Goal: Complete application form: Complete application form

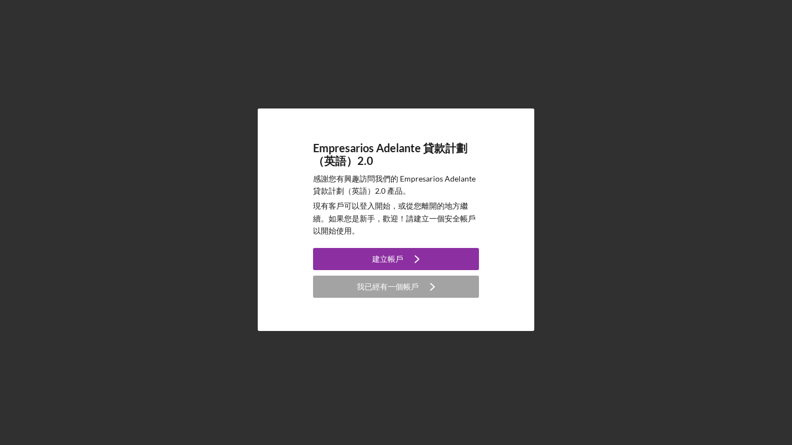
click at [385, 260] on div "建立帳戶" at bounding box center [387, 259] width 31 height 22
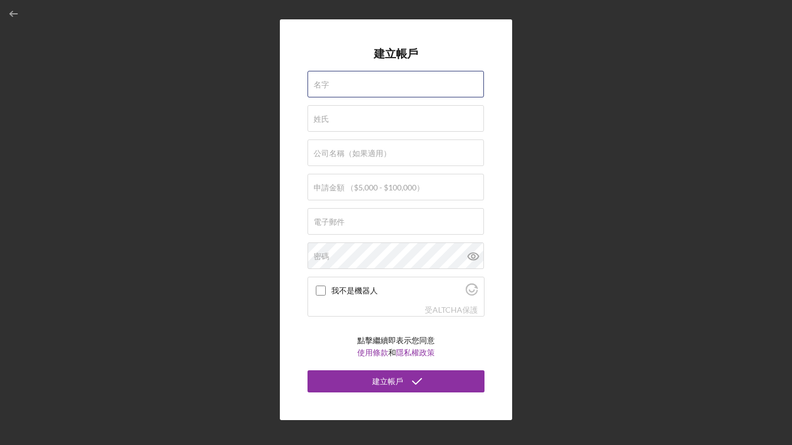
click at [341, 88] on input "名字" at bounding box center [396, 84] width 176 height 27
type input "MIN"
type input "[PERSON_NAME]"
type input "Angel D Fragran"
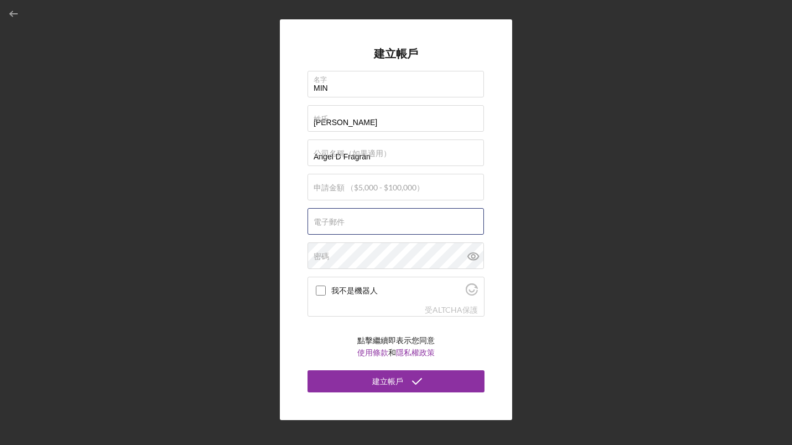
type input "[EMAIL_ADDRESS][DOMAIN_NAME]"
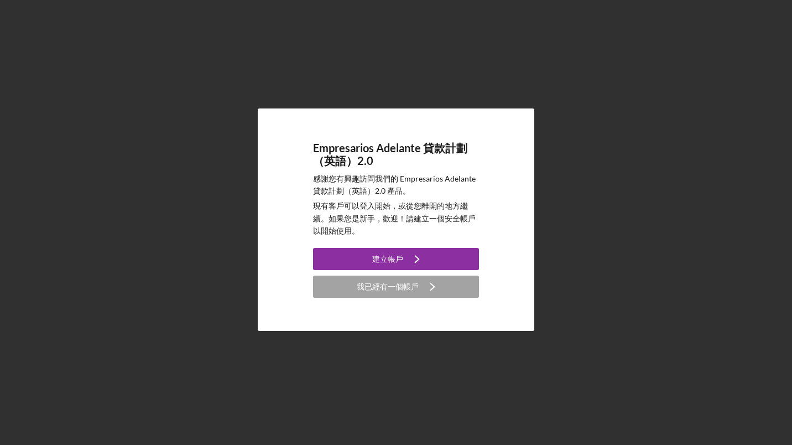
click at [387, 258] on div "建立帳戶" at bounding box center [387, 259] width 31 height 22
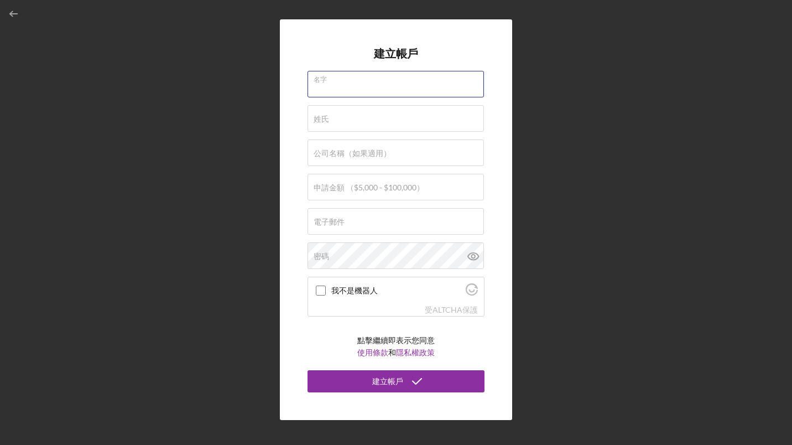
click at [338, 88] on input "名字" at bounding box center [396, 84] width 176 height 27
type input "MIN"
type input "[PERSON_NAME]"
type input "Angel D Fragran"
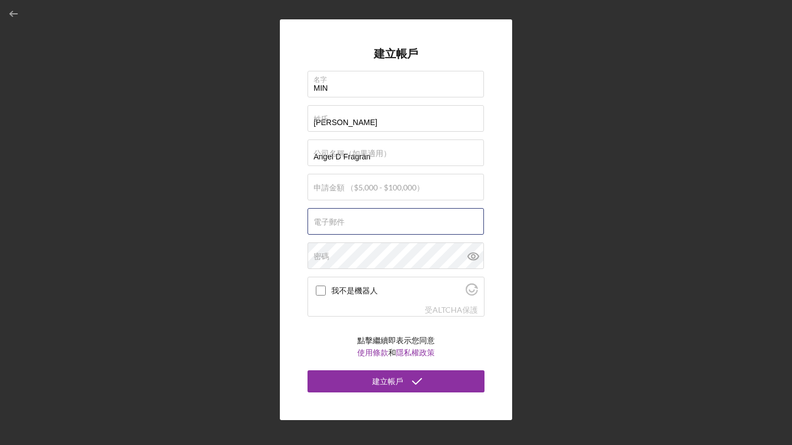
type input "[EMAIL_ADDRESS][DOMAIN_NAME]"
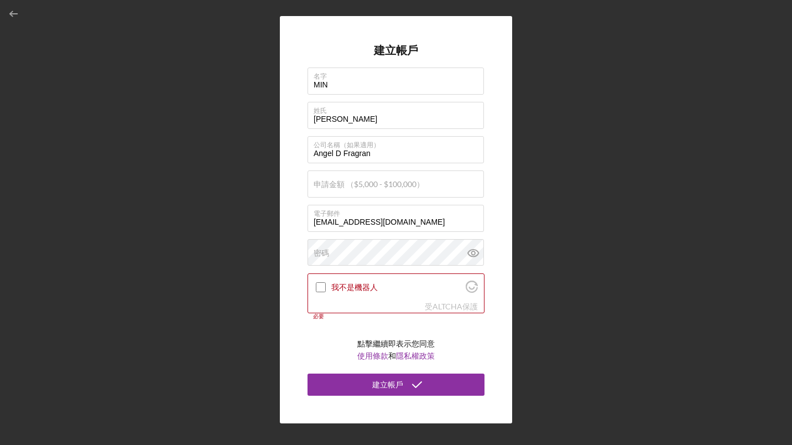
click at [325, 288] on input "我不是機器人" at bounding box center [321, 287] width 10 height 10
checkbox input "true"
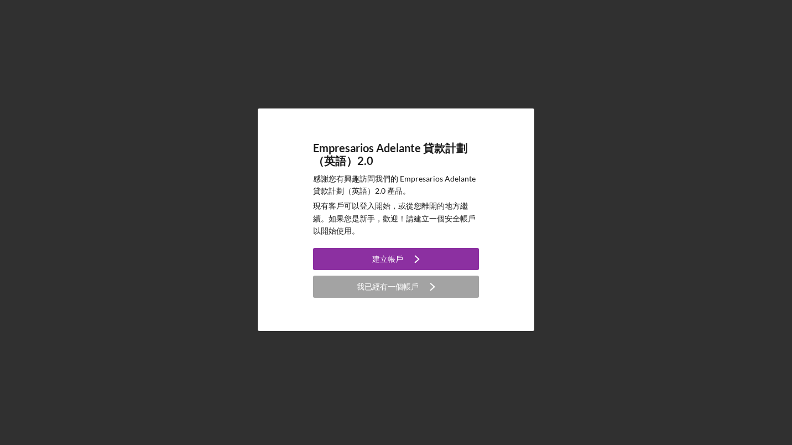
click at [392, 260] on div "建立帳戶" at bounding box center [387, 259] width 31 height 22
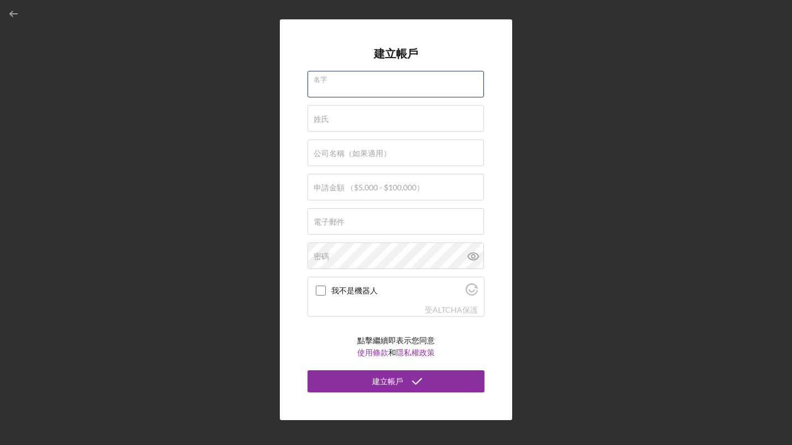
click at [346, 85] on input "名字" at bounding box center [396, 84] width 176 height 27
type input "MIN"
type input "[PERSON_NAME]"
type input "Angel D Fragran"
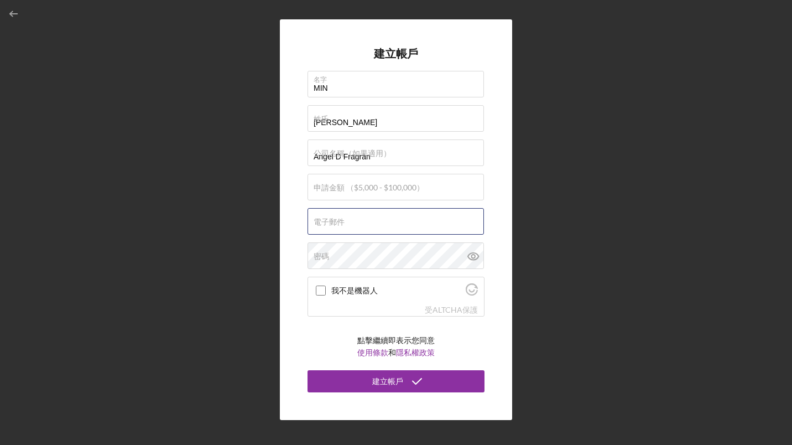
type input "[EMAIL_ADDRESS][DOMAIN_NAME]"
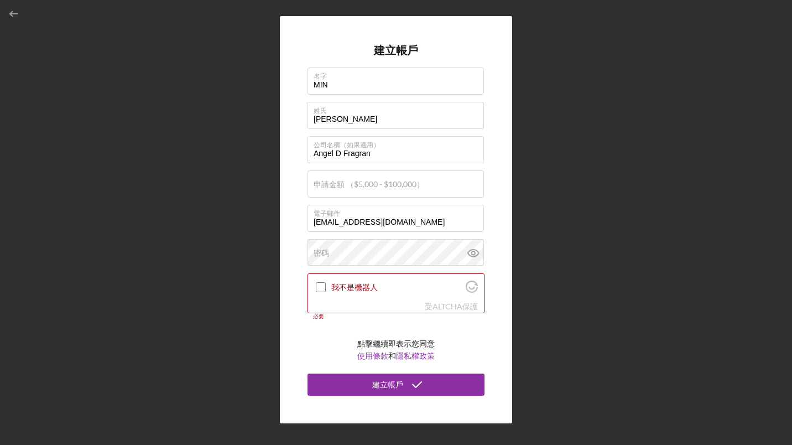
click at [345, 186] on label "申請金額 （$5,000 - $100,000）" at bounding box center [369, 184] width 111 height 9
click at [345, 186] on input "申請金額 （$5,000 - $100,000）" at bounding box center [396, 183] width 176 height 27
type input "$5"
type input "$10,000"
click at [472, 253] on icon at bounding box center [474, 253] width 28 height 28
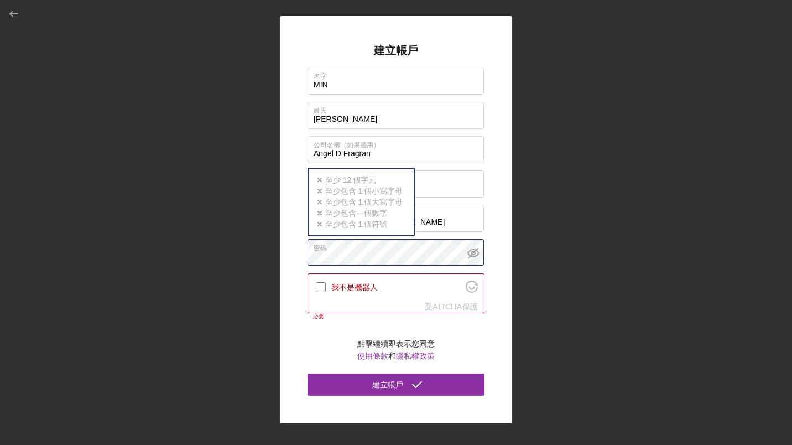
click at [368, 246] on div "密碼 圖示/圖示驗證-否 至少 12 個字元 圖示/圖示驗證-否 至少包含 1 個小寫字母 圖示/圖示驗證-否 至少包含 1 個大寫字母 圖示/圖示驗證-否 …" at bounding box center [396, 253] width 177 height 28
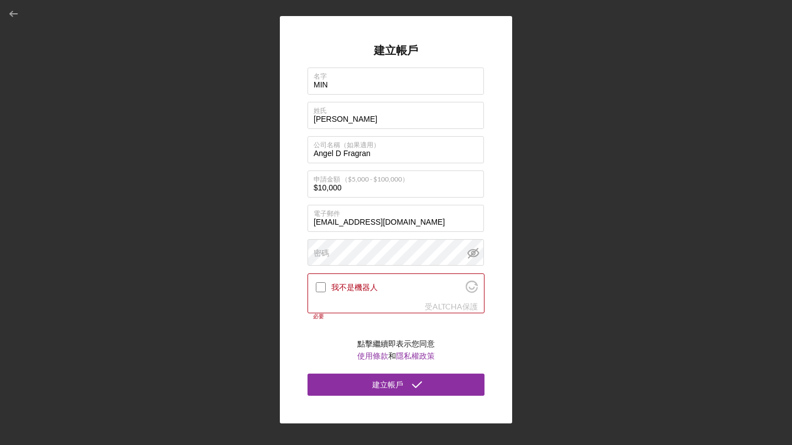
click at [478, 249] on icon at bounding box center [474, 253] width 28 height 28
click at [472, 251] on icon at bounding box center [474, 253] width 28 height 28
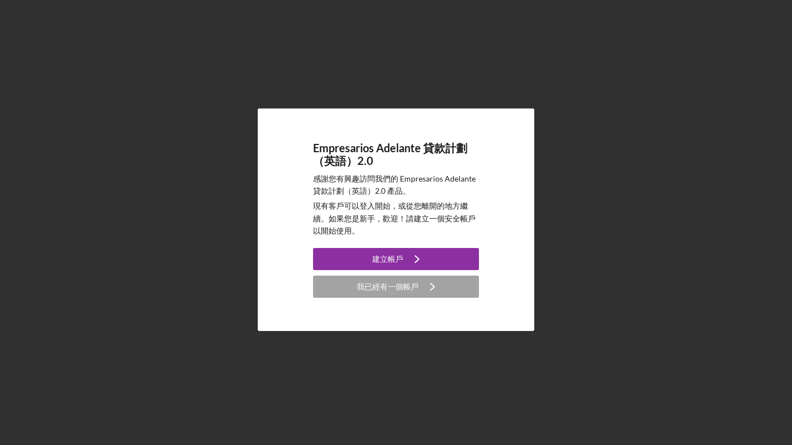
click at [384, 289] on div "我已經有一個帳戶" at bounding box center [388, 286] width 62 height 22
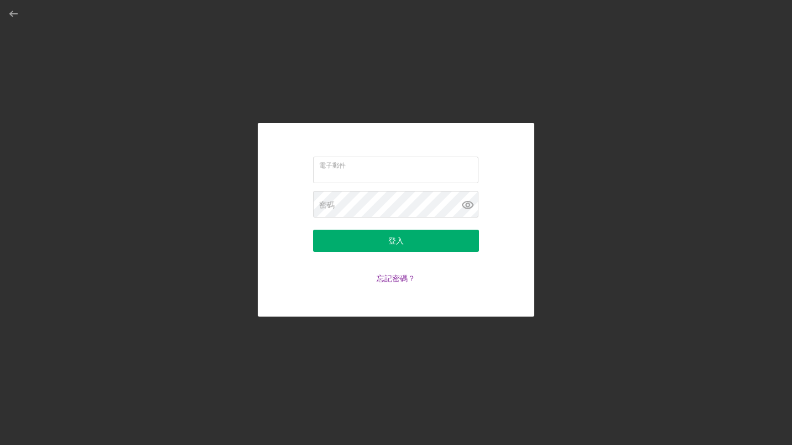
click at [347, 169] on input "電子郵件" at bounding box center [395, 170] width 165 height 27
type input "[EMAIL_ADDRESS][DOMAIN_NAME]"
click at [398, 244] on div "登入" at bounding box center [395, 241] width 15 height 22
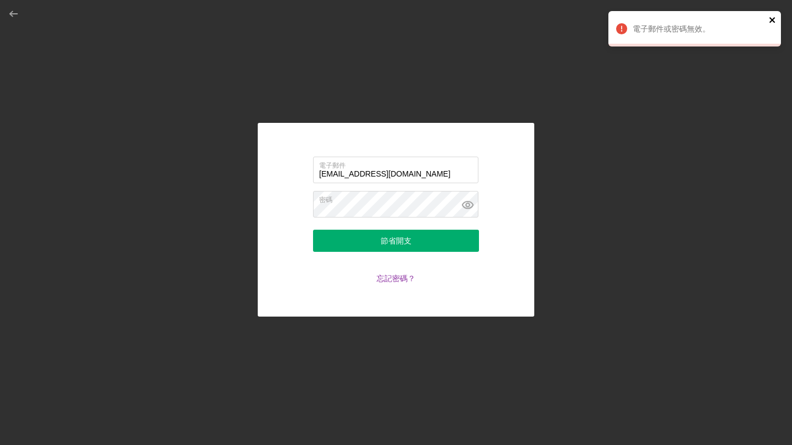
click at [774, 19] on icon "近" at bounding box center [773, 19] width 8 height 9
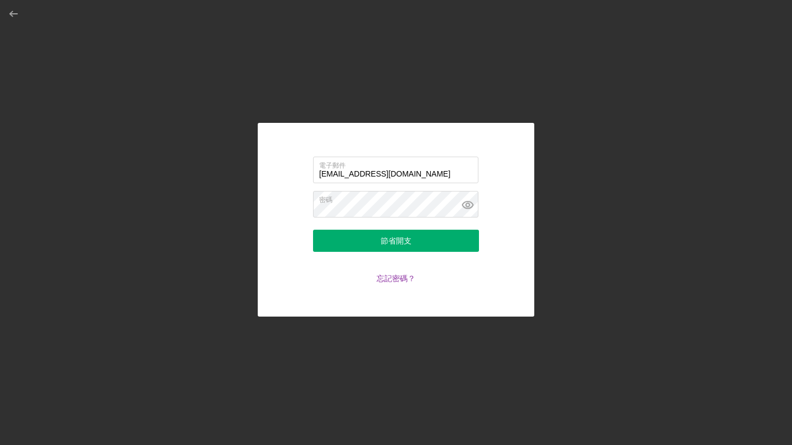
click at [388, 281] on link "忘記密碼？" at bounding box center [396, 277] width 39 height 9
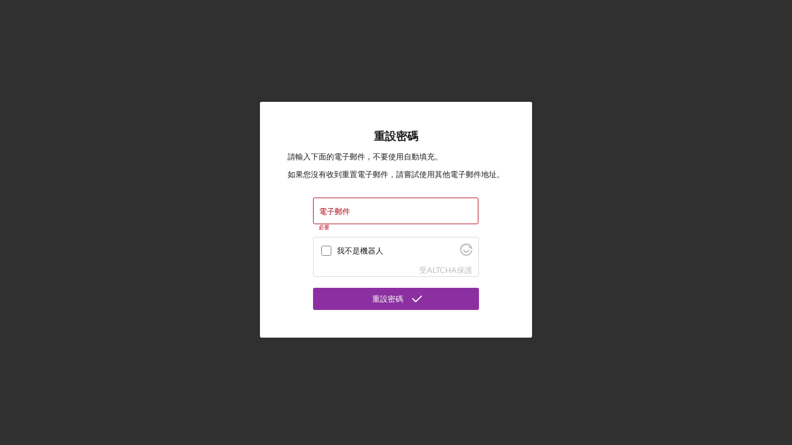
click at [350, 209] on label "電子郵件" at bounding box center [334, 211] width 31 height 9
click at [364, 209] on input "電子郵件" at bounding box center [395, 210] width 165 height 27
type input "a"
click at [365, 211] on input "電子郵件" at bounding box center [395, 210] width 165 height 27
click at [362, 213] on input "電子郵件" at bounding box center [395, 210] width 165 height 27
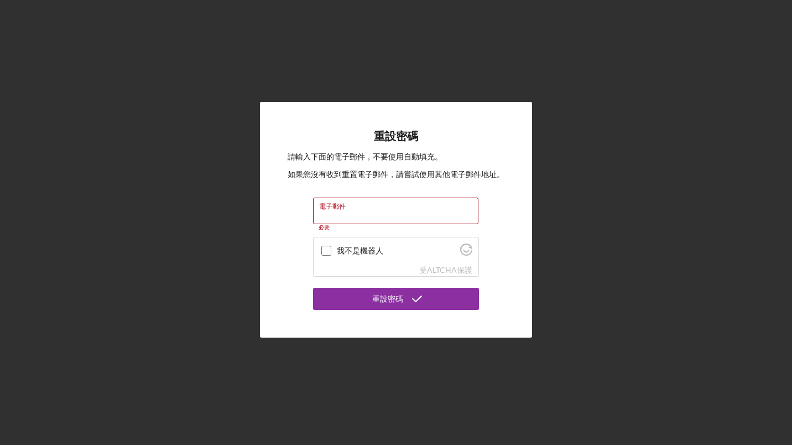
type input "[EMAIL_ADDRESS][DOMAIN_NAME]"
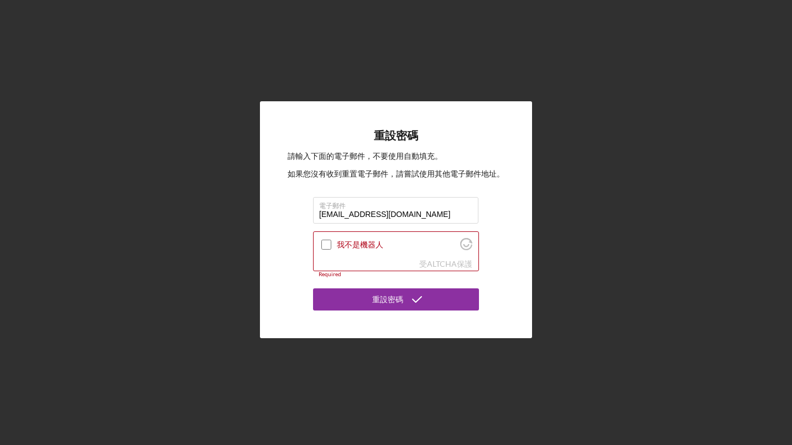
click at [327, 243] on input "我不是機器人" at bounding box center [326, 244] width 10 height 10
checkbox input "true"
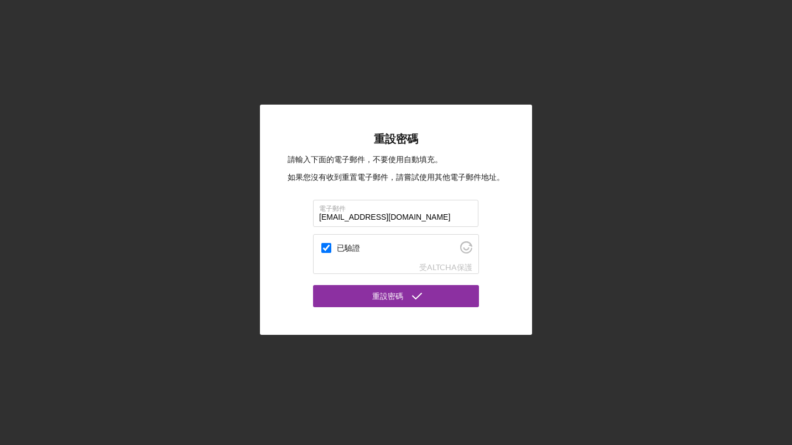
click at [422, 294] on icon "submit" at bounding box center [417, 296] width 28 height 28
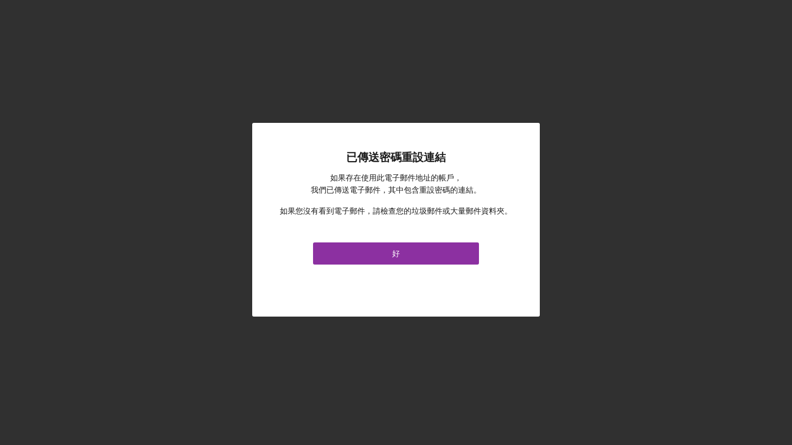
click at [410, 253] on button "好" at bounding box center [396, 253] width 166 height 22
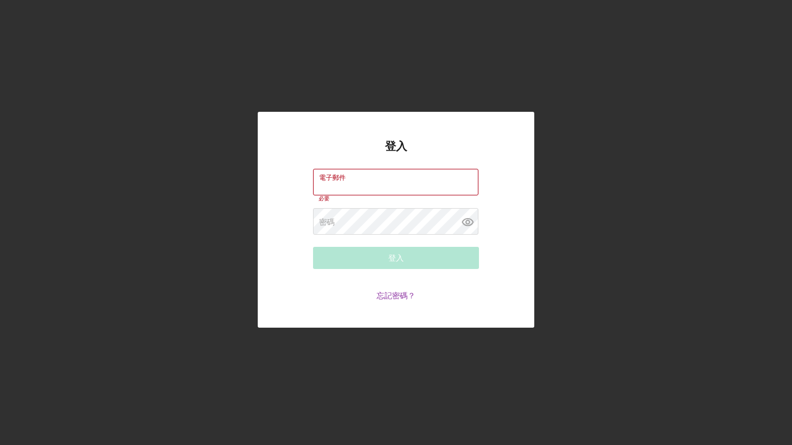
click at [355, 180] on label "電子郵件" at bounding box center [398, 175] width 159 height 12
click at [355, 180] on input "電子郵件" at bounding box center [395, 182] width 165 height 27
type input "a"
click at [355, 180] on label "電子郵件" at bounding box center [398, 175] width 159 height 12
click at [355, 180] on input "電子郵件" at bounding box center [395, 182] width 165 height 27
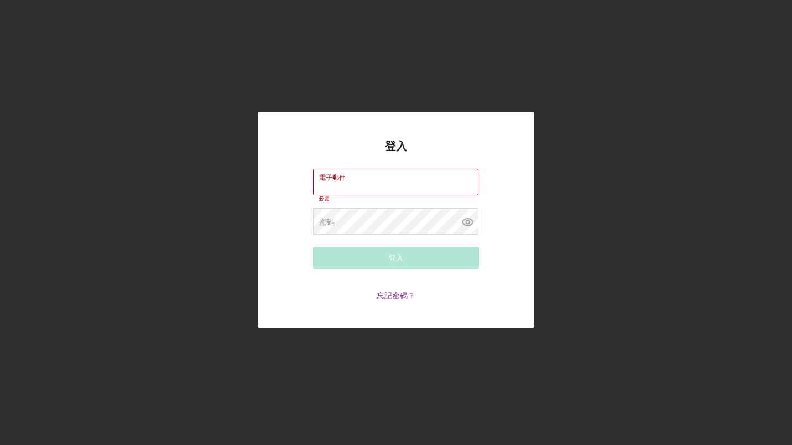
click at [355, 184] on input "電子郵件" at bounding box center [395, 182] width 165 height 27
type input "[EMAIL_ADDRESS][DOMAIN_NAME]"
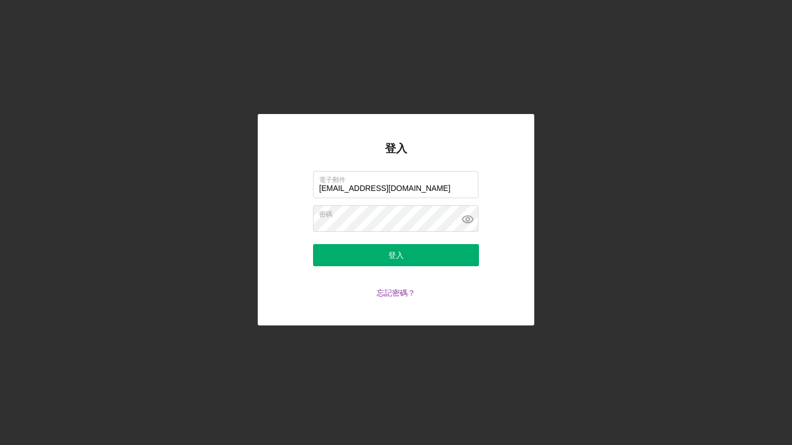
click at [397, 254] on div "登入" at bounding box center [395, 255] width 15 height 22
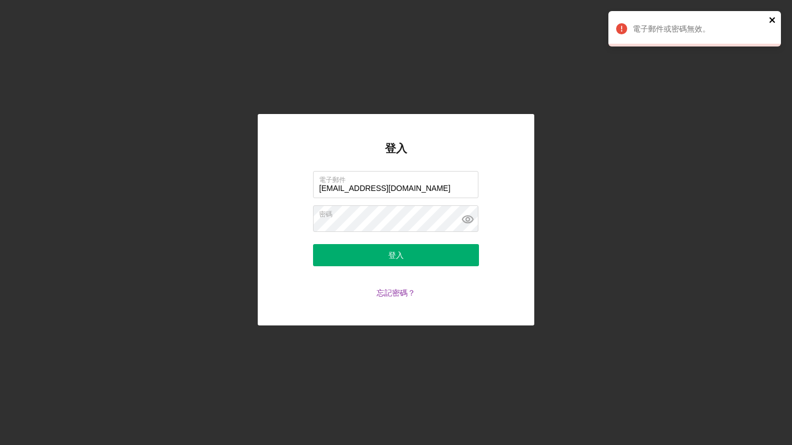
click at [773, 17] on icon "近" at bounding box center [773, 19] width 8 height 9
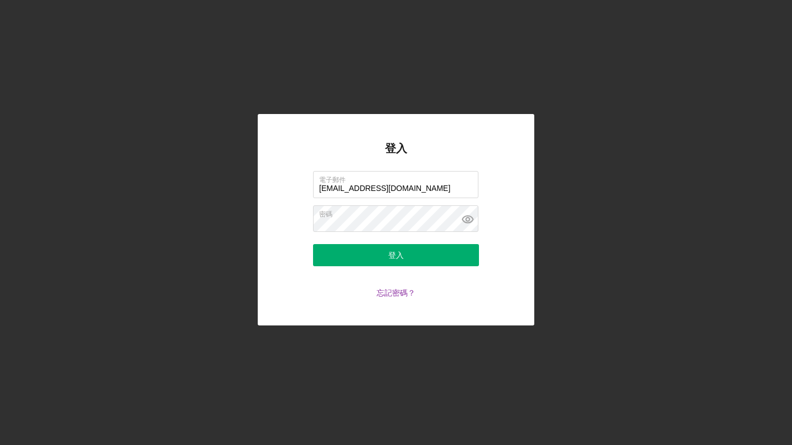
click at [391, 290] on link "忘記密碼？" at bounding box center [396, 292] width 39 height 9
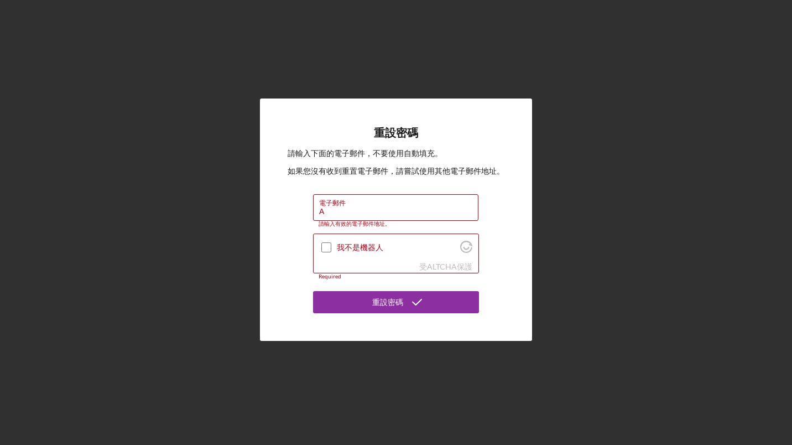
type input "[EMAIL_ADDRESS][DOMAIN_NAME]"
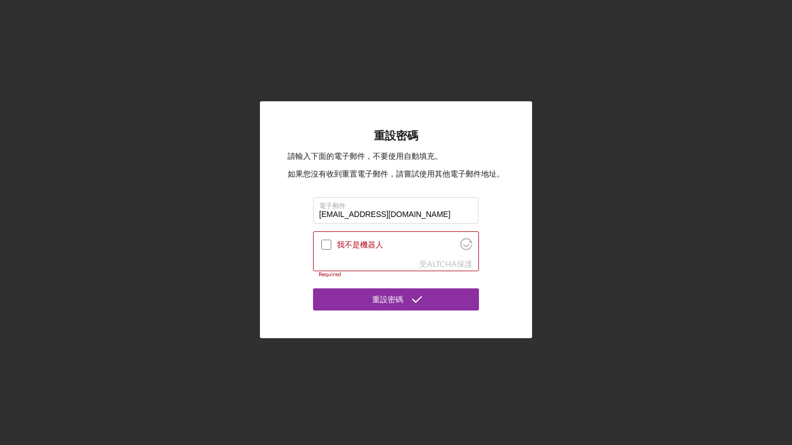
click at [325, 241] on input "我不是機器人" at bounding box center [326, 244] width 10 height 10
checkbox input "true"
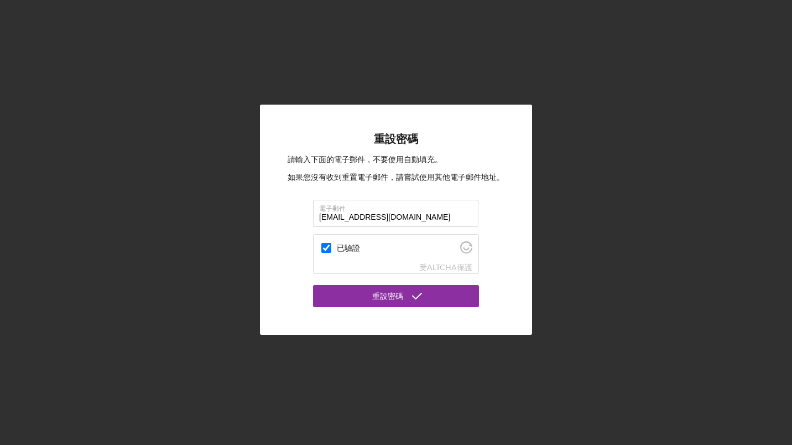
click at [388, 296] on div "重設密碼" at bounding box center [387, 296] width 31 height 22
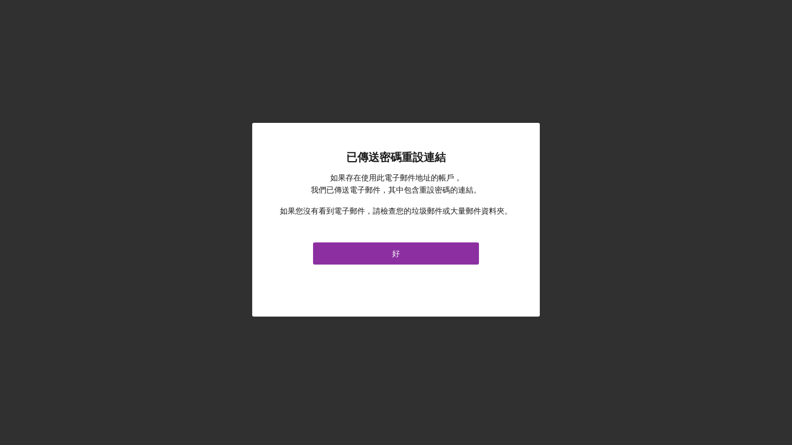
click at [390, 249] on button "好" at bounding box center [396, 253] width 166 height 22
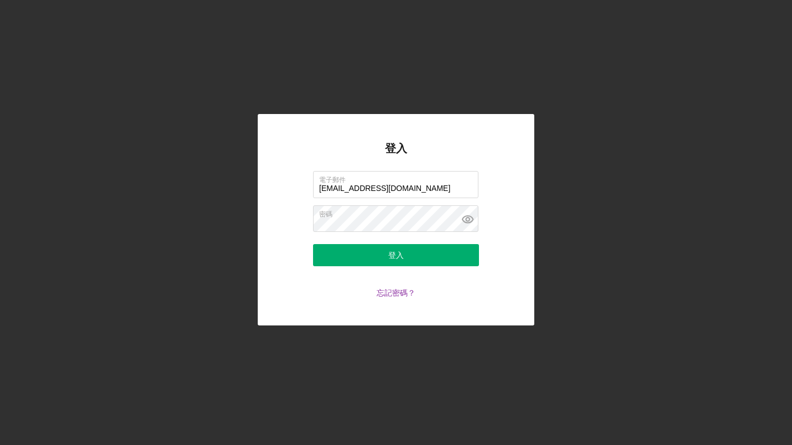
click at [390, 253] on div "登入" at bounding box center [395, 255] width 15 height 22
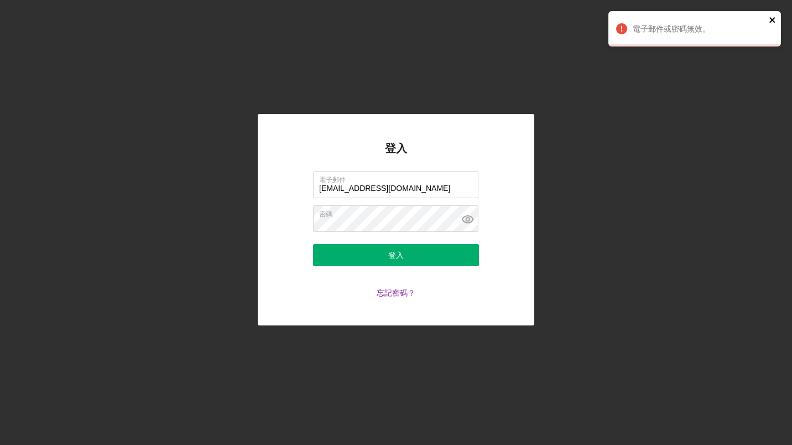
click at [769, 17] on icon "近" at bounding box center [773, 19] width 8 height 9
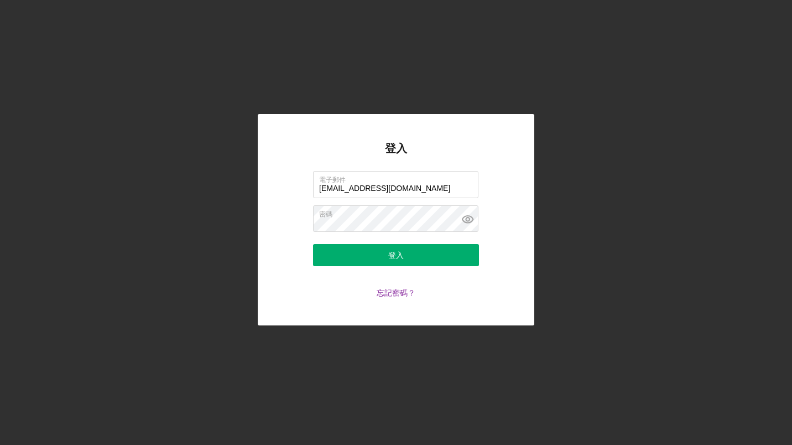
click at [389, 290] on link "忘記密碼？" at bounding box center [396, 292] width 39 height 9
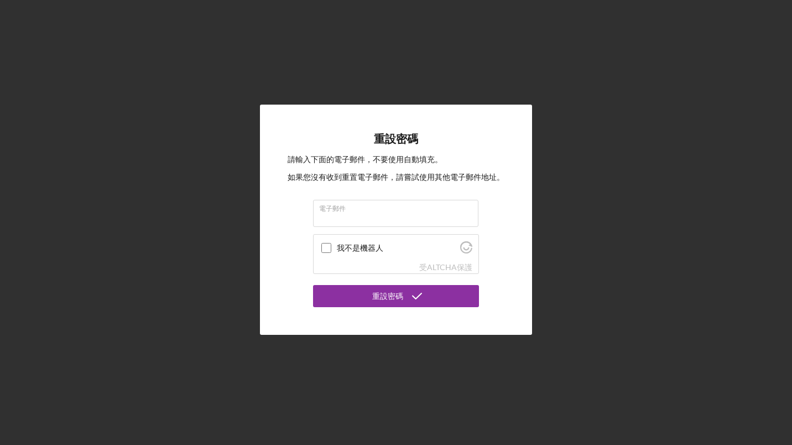
click at [346, 215] on input "電子郵件" at bounding box center [395, 213] width 165 height 27
type input "[EMAIL_ADDRESS][DOMAIN_NAME]"
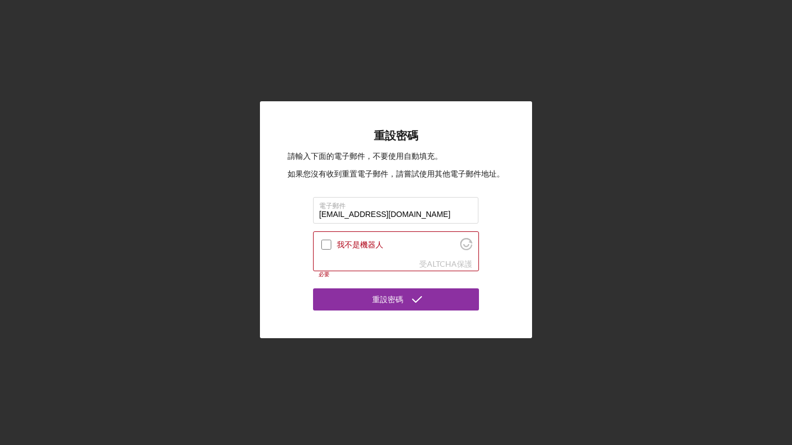
click at [329, 241] on input "我不是機器人" at bounding box center [326, 244] width 10 height 10
checkbox input "true"
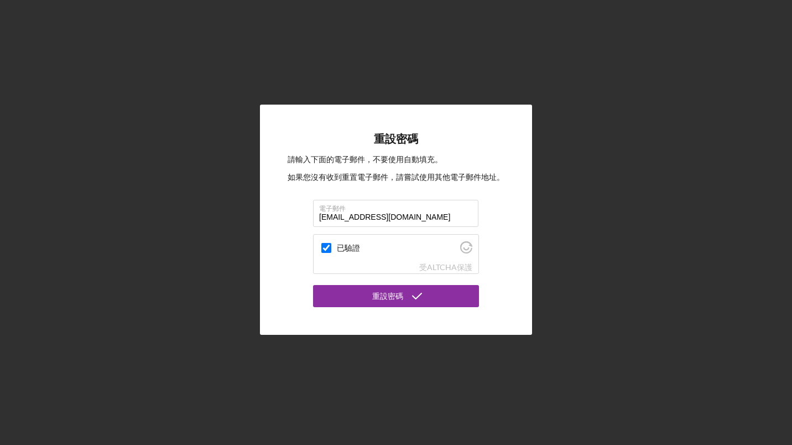
click at [416, 302] on icon "submit" at bounding box center [417, 296] width 28 height 28
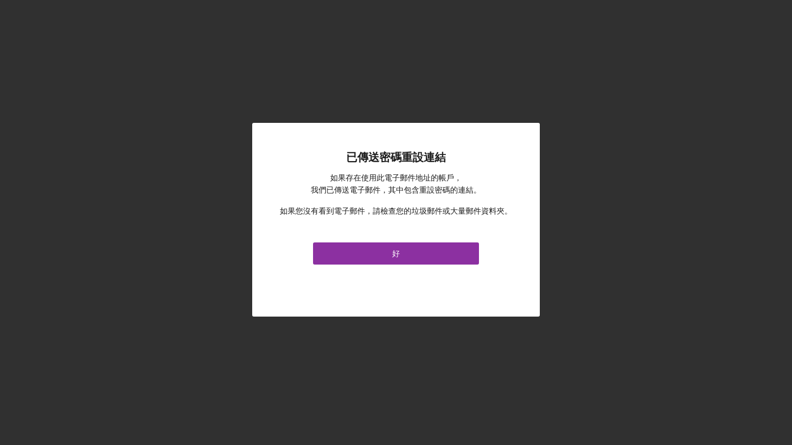
click at [387, 252] on button "好" at bounding box center [396, 253] width 166 height 22
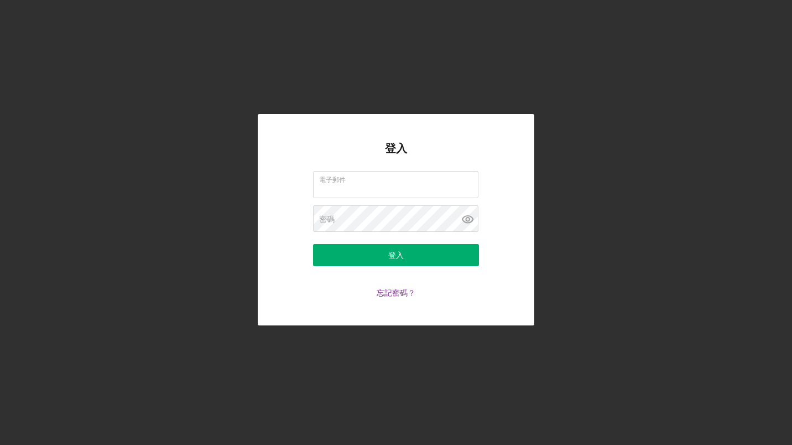
type input "[EMAIL_ADDRESS][DOMAIN_NAME]"
click at [391, 254] on div "登入" at bounding box center [395, 255] width 15 height 22
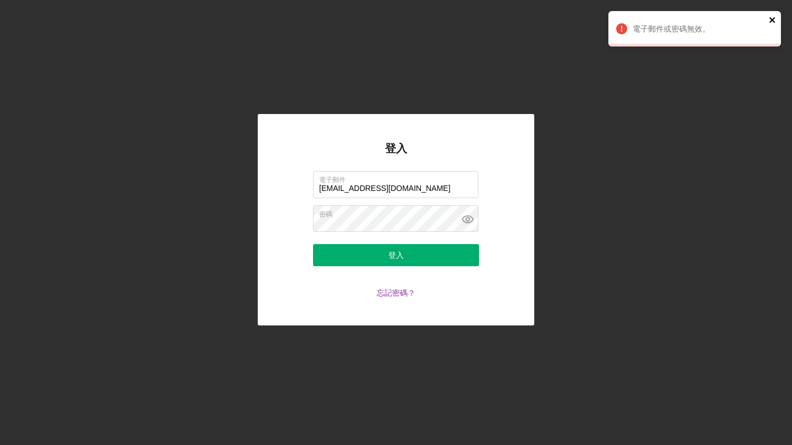
click at [774, 18] on icon "近" at bounding box center [772, 20] width 6 height 6
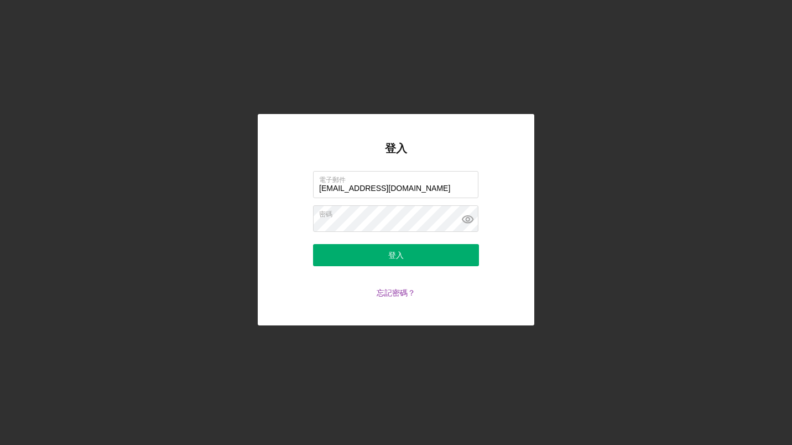
click at [575, 170] on div "登入 電子郵件 angeldfragrance9988@gmail.com 密碼 登入 忘記密碼？" at bounding box center [396, 219] width 781 height 439
click at [399, 261] on div "登入" at bounding box center [395, 255] width 15 height 22
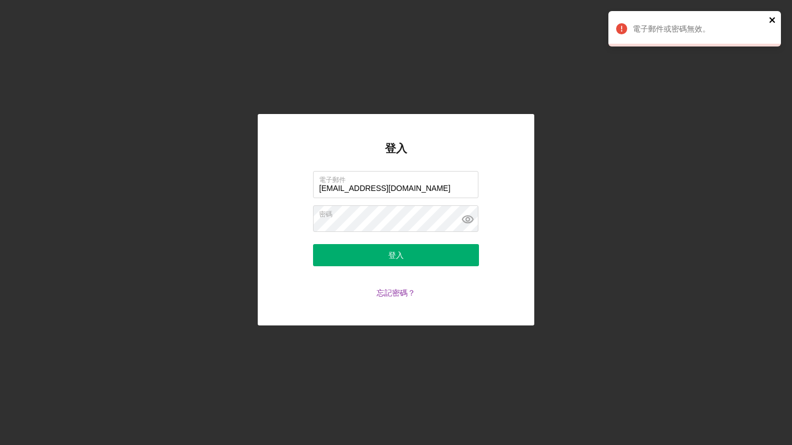
click at [772, 19] on icon "近" at bounding box center [772, 20] width 6 height 6
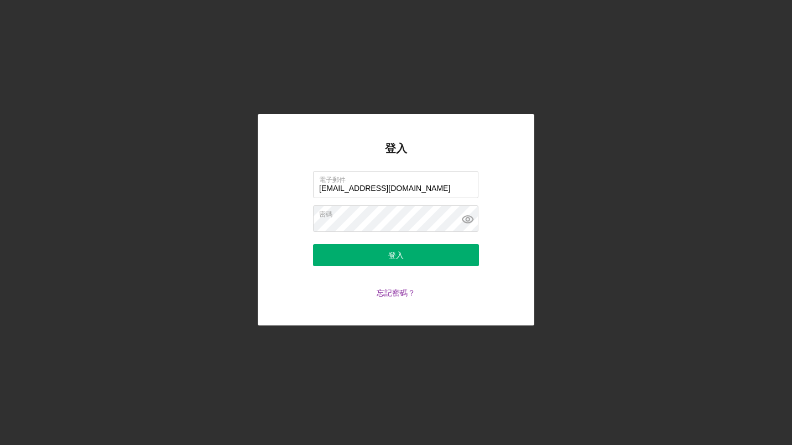
click at [391, 294] on link "忘記密碼？" at bounding box center [396, 292] width 39 height 9
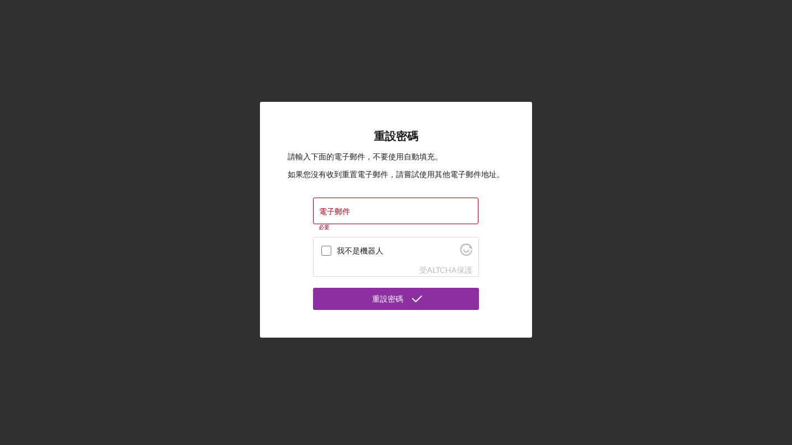
click at [341, 211] on label "電子郵件" at bounding box center [334, 211] width 31 height 9
click at [341, 211] on input "電子郵件" at bounding box center [395, 210] width 165 height 27
click at [326, 252] on input "我不是機器人" at bounding box center [326, 251] width 10 height 10
checkbox input "true"
click at [346, 212] on label "電子郵件" at bounding box center [334, 211] width 31 height 9
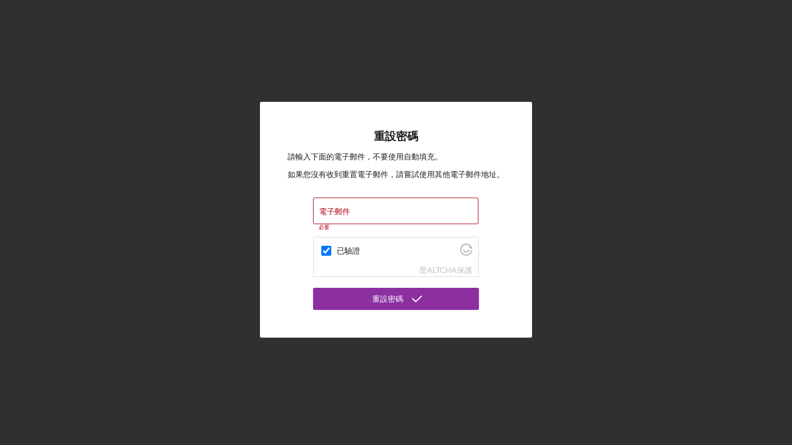
click at [346, 212] on input "電子郵件" at bounding box center [395, 210] width 165 height 27
click at [354, 212] on input "電子郵件" at bounding box center [395, 210] width 165 height 27
type input "[EMAIL_ADDRESS][DOMAIN_NAME]"
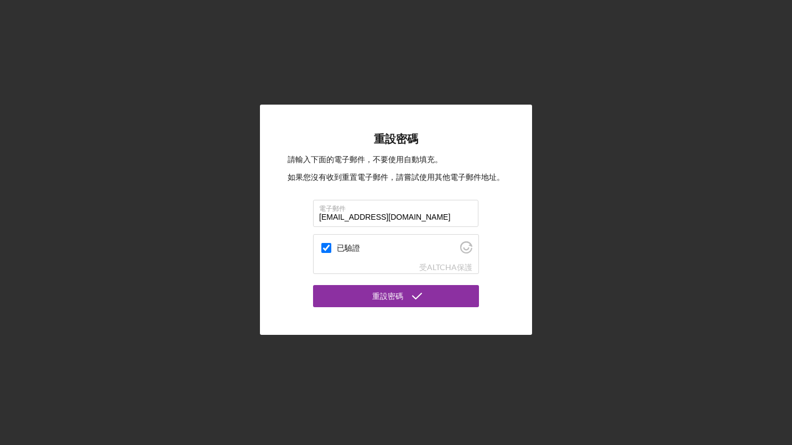
click at [399, 299] on div "重設密碼" at bounding box center [387, 296] width 31 height 22
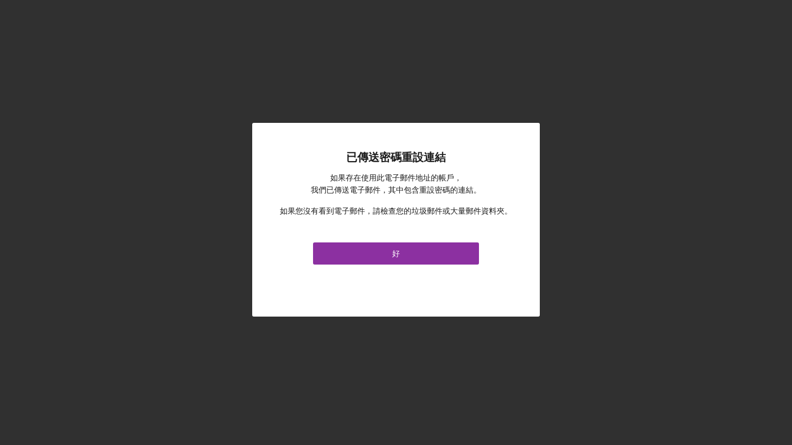
click at [401, 254] on button "好" at bounding box center [396, 253] width 166 height 22
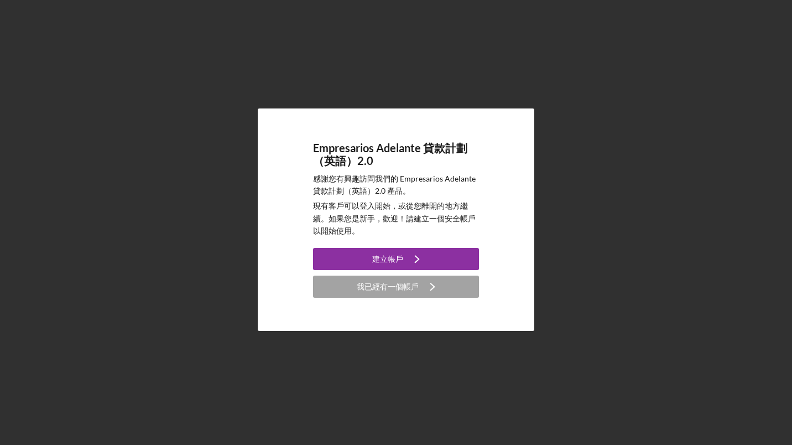
click at [424, 259] on icon "圖示/導覽" at bounding box center [417, 259] width 28 height 28
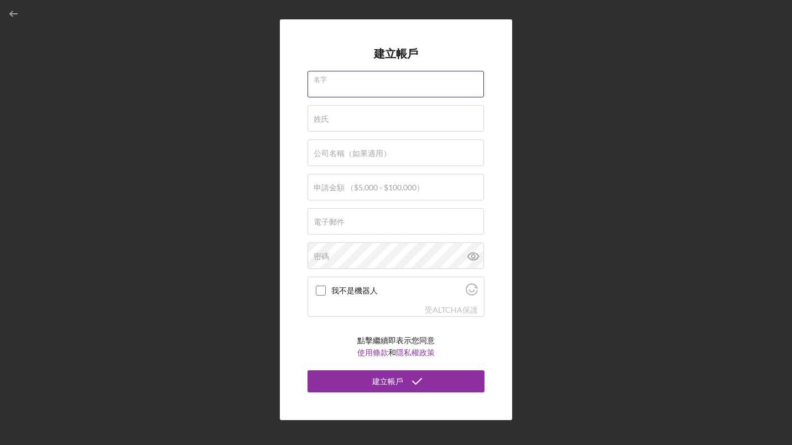
click at [345, 84] on input "名字" at bounding box center [396, 84] width 176 height 27
type input "MIN"
type input "[PERSON_NAME]"
type input "Angel D Fragran"
type input "$10,000"
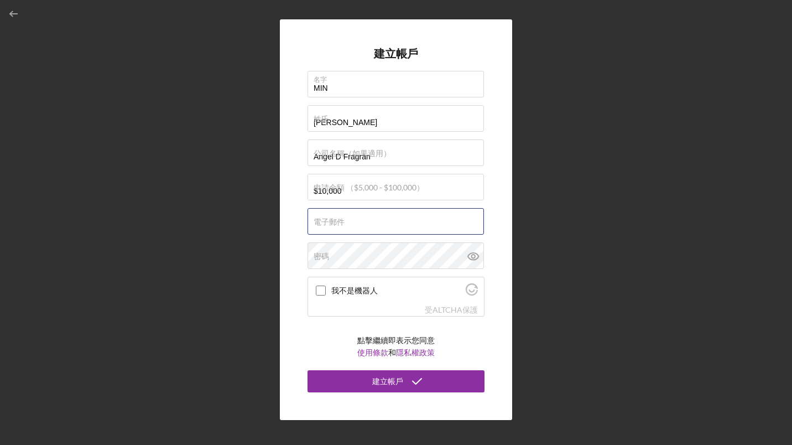
type input "[EMAIL_ADDRESS][DOMAIN_NAME]"
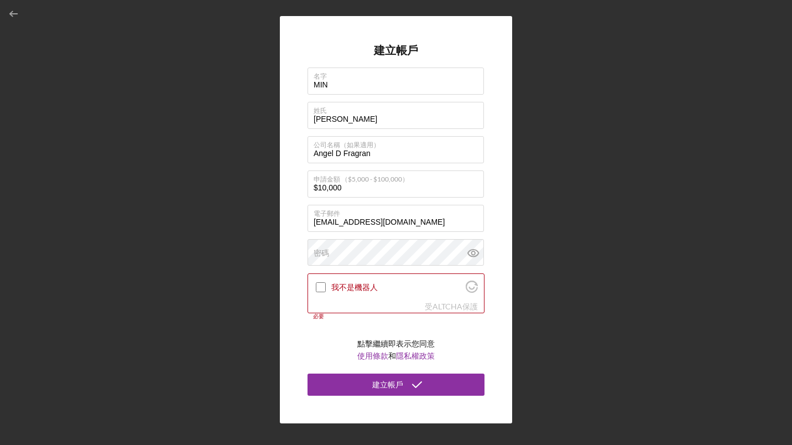
click at [325, 257] on label "密碼" at bounding box center [321, 252] width 15 height 9
click at [322, 288] on input "我不是機器人" at bounding box center [321, 287] width 10 height 10
checkbox input "true"
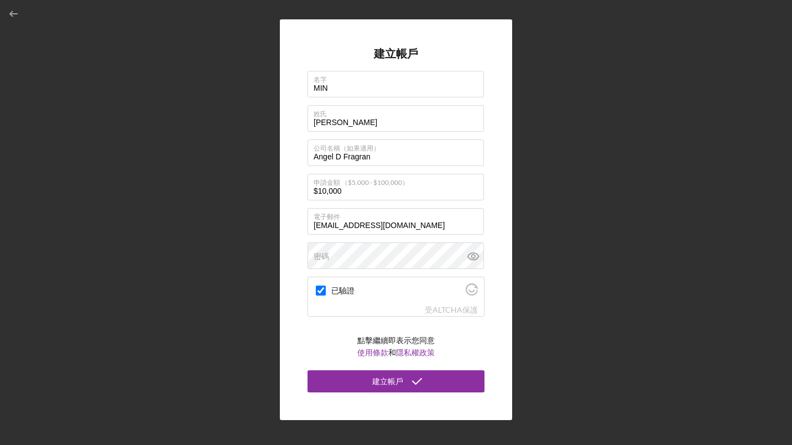
click at [397, 387] on div "建立帳戶" at bounding box center [387, 381] width 31 height 22
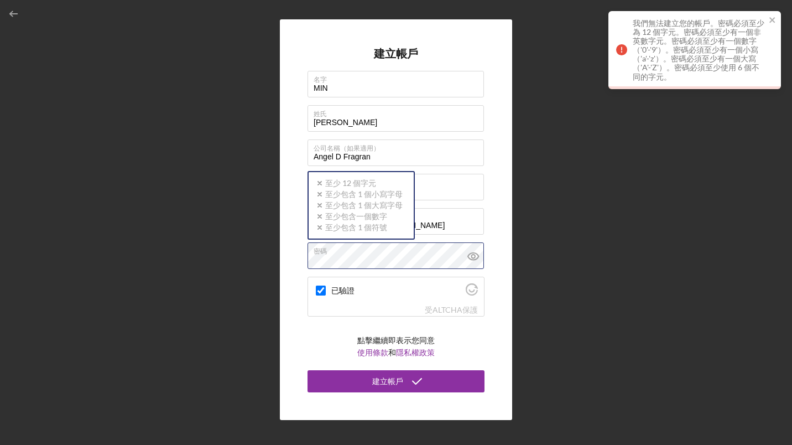
click at [334, 254] on div "密碼 圖示/圖示驗證-否 至少 12 個字元 圖示/圖示驗證-否 至少包含 1 個小寫字母 圖示/圖示驗證-否 至少包含 1 個大寫字母 圖示/圖示驗證-否 …" at bounding box center [396, 256] width 177 height 28
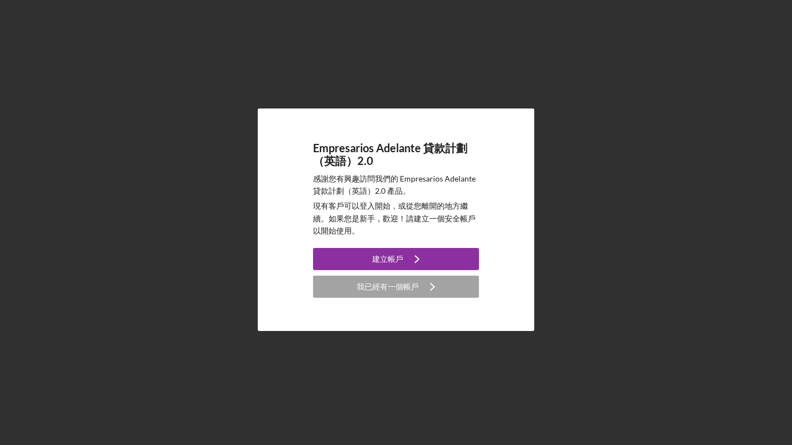
click at [398, 259] on div "建立帳戶" at bounding box center [387, 259] width 31 height 22
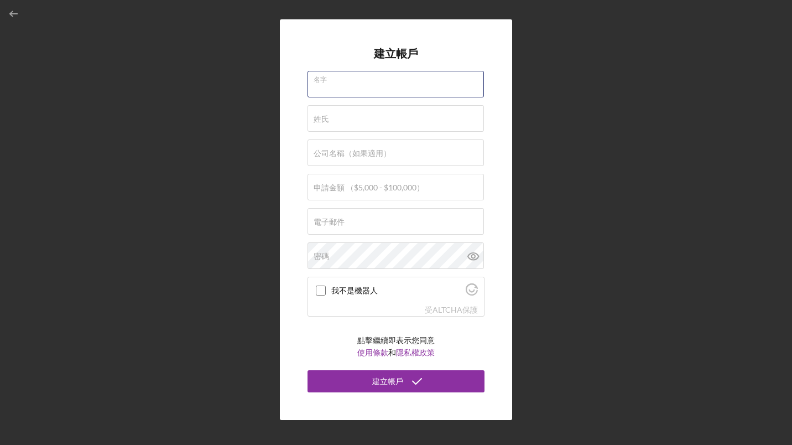
click at [357, 86] on input "名字" at bounding box center [396, 84] width 176 height 27
type input "MIN"
type input "[PERSON_NAME]"
type input "Angel D Fragran"
type input "$10,000"
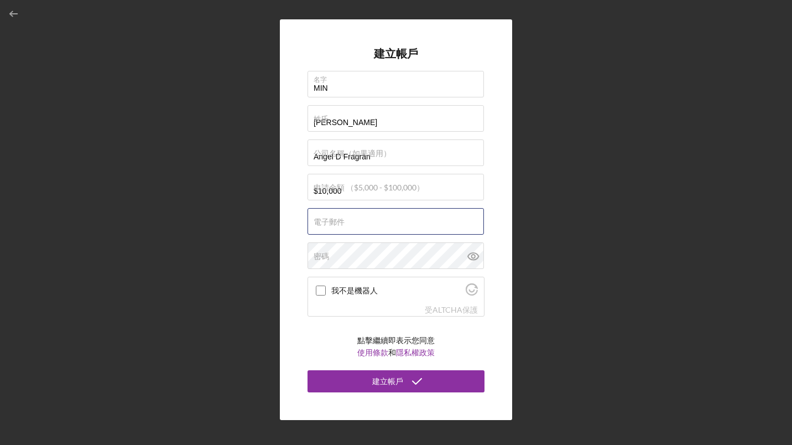
type input "[EMAIL_ADDRESS][DOMAIN_NAME]"
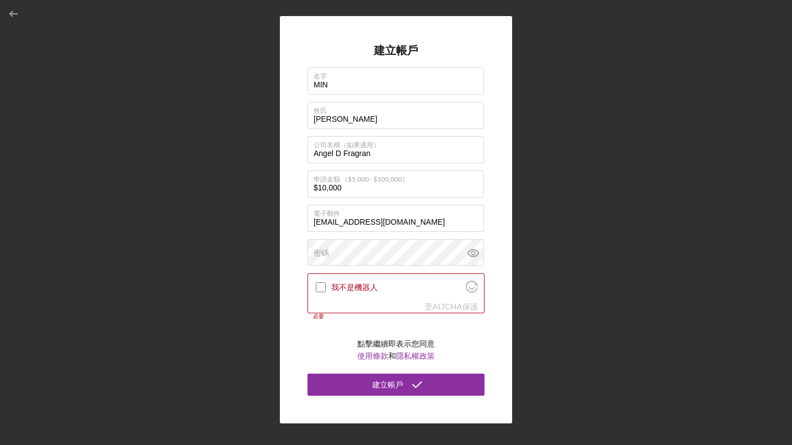
click at [321, 284] on input "我不是機器人" at bounding box center [321, 287] width 10 height 10
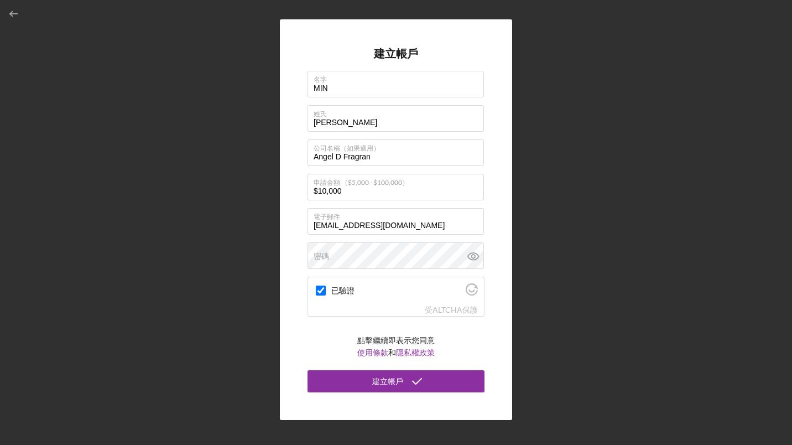
click at [618, 232] on div "建立帳戶 名字 MIN 姓氏 [PERSON_NAME] 公司名稱（如果適用） [PERSON_NAME] D Fragran 申請金額 （$5,000 - …" at bounding box center [396, 219] width 781 height 439
checkbox input "true"
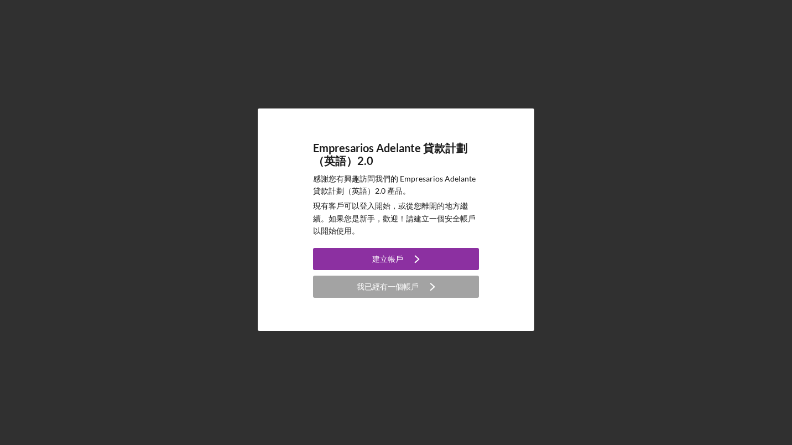
click at [373, 254] on button "建立帳戶 圖示/導覽" at bounding box center [396, 259] width 166 height 22
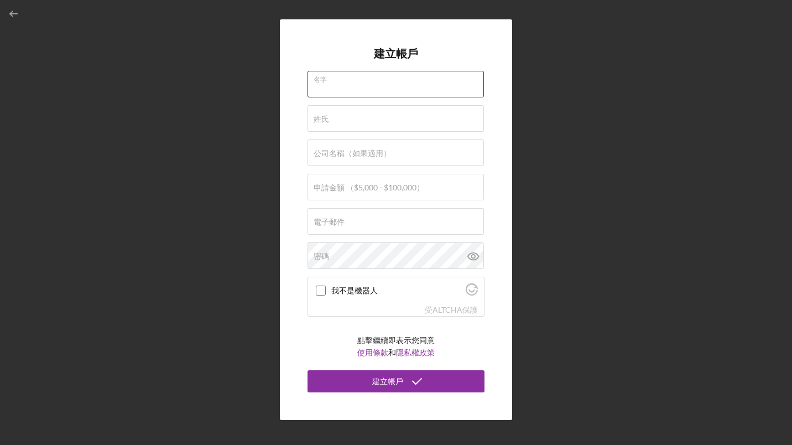
click at [368, 86] on input "名字" at bounding box center [396, 84] width 176 height 27
type input "MIN"
type input "[PERSON_NAME]"
type input "Angel D Fragran"
type input "$10,000"
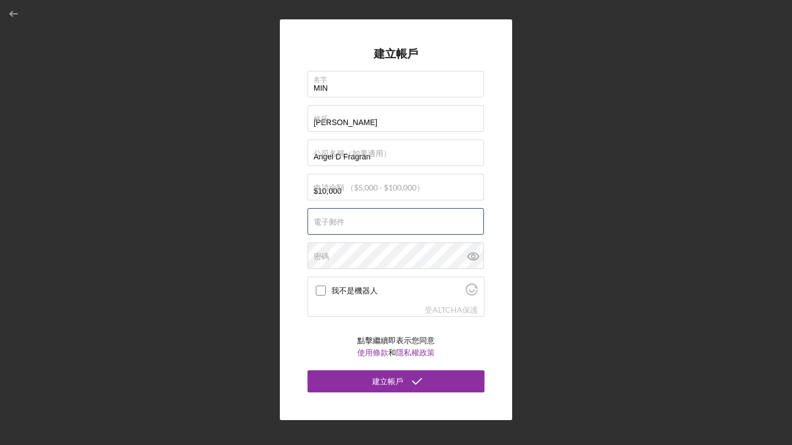
type input "[EMAIL_ADDRESS][DOMAIN_NAME]"
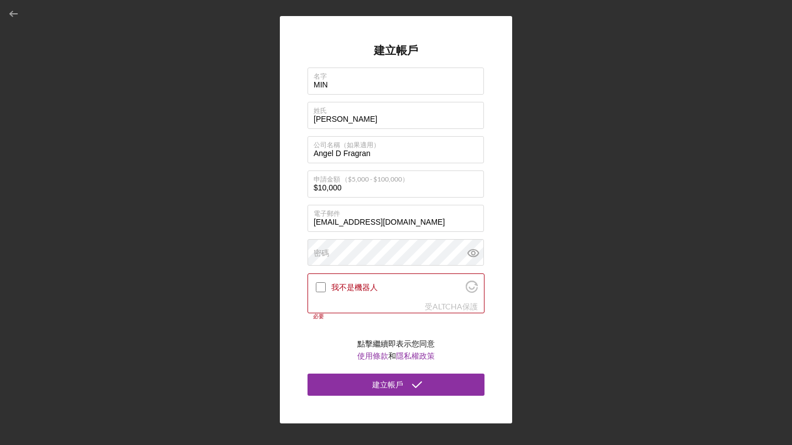
click at [320, 286] on input "我不是機器人" at bounding box center [321, 287] width 10 height 10
checkbox input "true"
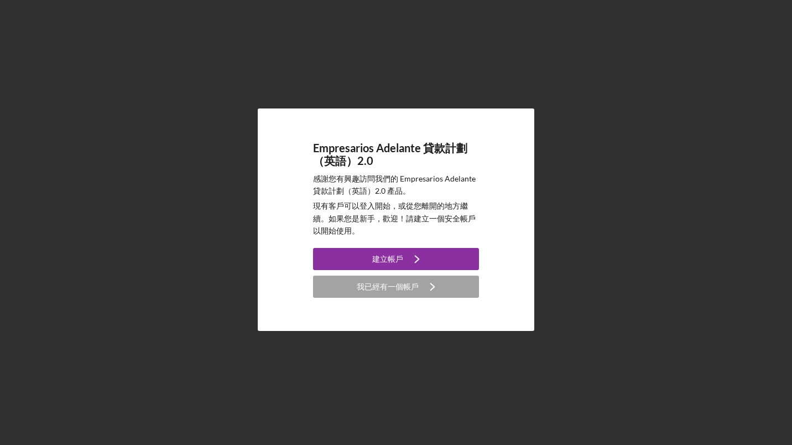
click at [403, 254] on icon "圖示/導覽" at bounding box center [417, 259] width 28 height 28
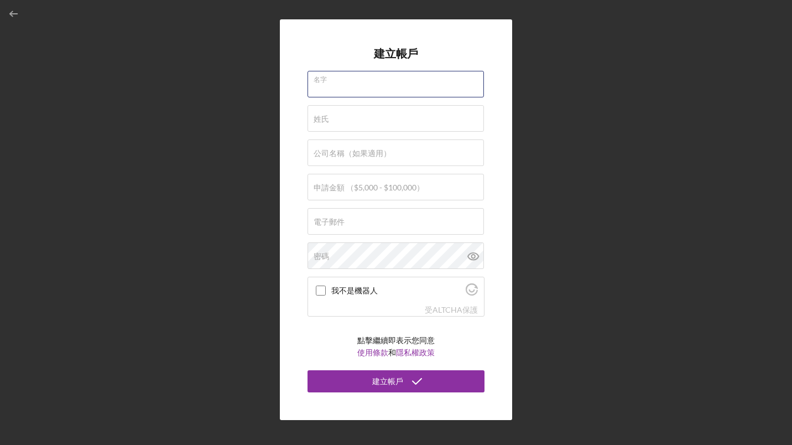
click at [340, 84] on div "名字" at bounding box center [396, 85] width 177 height 28
type input "MIN"
type input "[PERSON_NAME]"
type input "Angel D Fragran"
type input "$10,000"
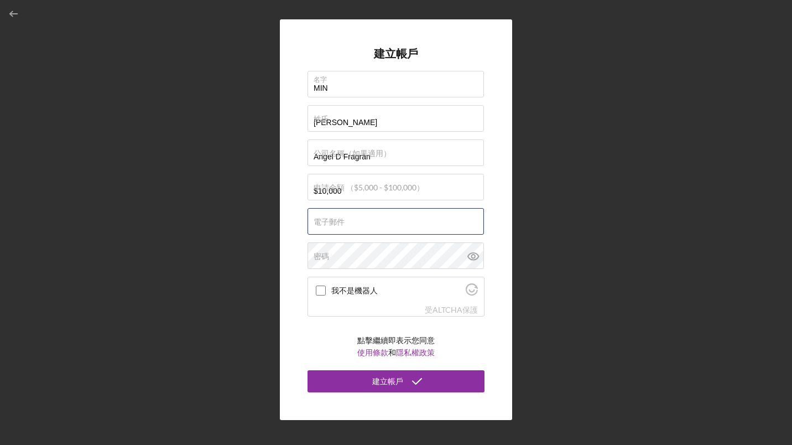
type input "[EMAIL_ADDRESS][DOMAIN_NAME]"
